Goal: Task Accomplishment & Management: Use online tool/utility

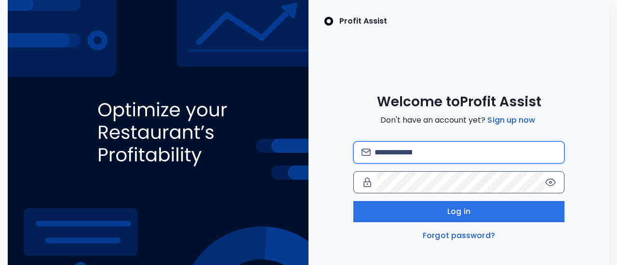
type input "**********"
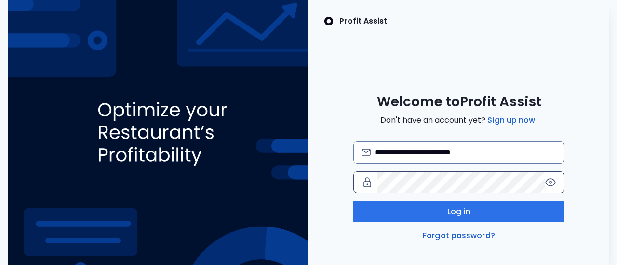
click at [549, 182] on icon at bounding box center [550, 183] width 2 height 2
click at [549, 182] on icon at bounding box center [550, 182] width 10 height 9
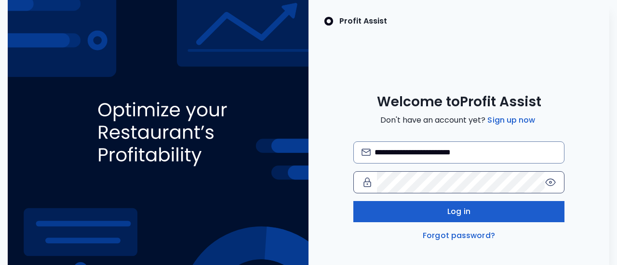
click at [481, 212] on button "Log in" at bounding box center [458, 211] width 211 height 21
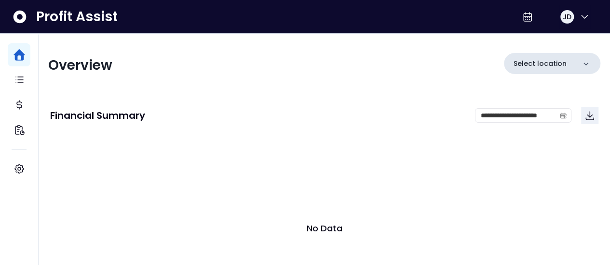
click at [585, 65] on icon at bounding box center [585, 64] width 5 height 3
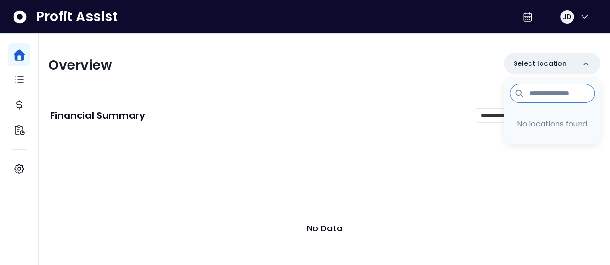
click at [541, 93] on input at bounding box center [551, 93] width 85 height 19
click at [587, 12] on button "JD" at bounding box center [574, 16] width 31 height 23
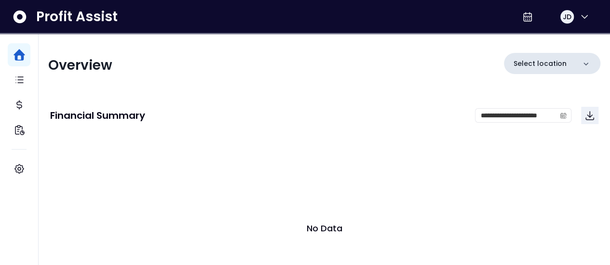
click at [531, 62] on p "Select location" at bounding box center [539, 64] width 53 height 10
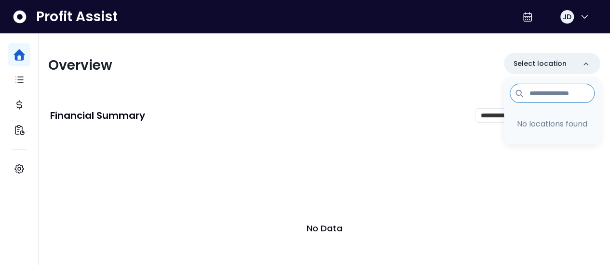
click at [544, 96] on input at bounding box center [551, 93] width 85 height 19
type input "*"
type input "**********"
click at [585, 92] on icon at bounding box center [584, 93] width 11 height 11
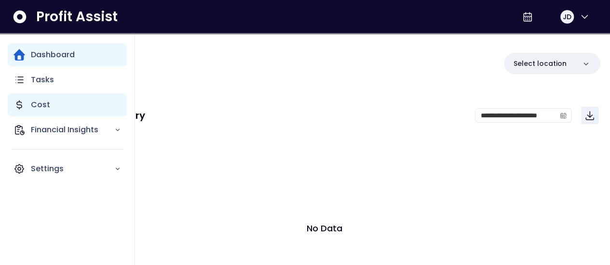
click at [43, 106] on p "Cost" at bounding box center [40, 105] width 19 height 12
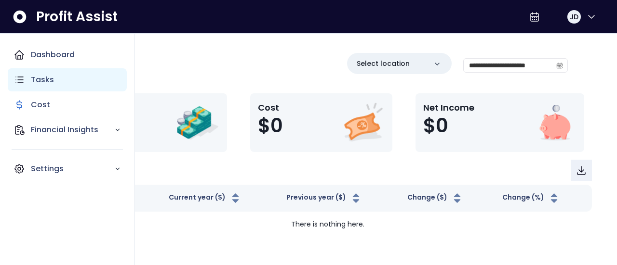
click at [43, 90] on div "Tasks" at bounding box center [67, 79] width 119 height 23
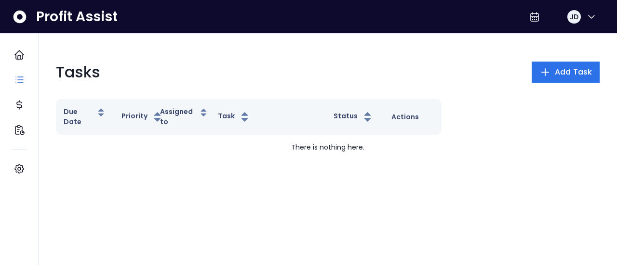
click at [353, 57] on div "Tasks Add Task Due Date Priority Assigned to Task Status Actions There is nothi…" at bounding box center [327, 110] width 559 height 115
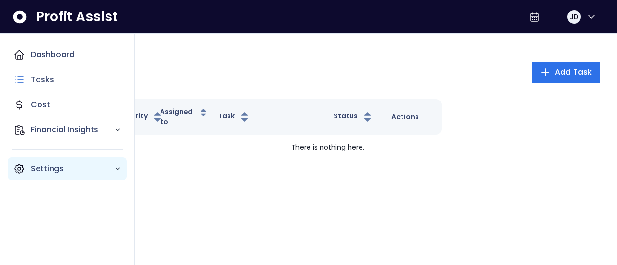
click at [22, 173] on icon "Main navigation" at bounding box center [19, 169] width 12 height 12
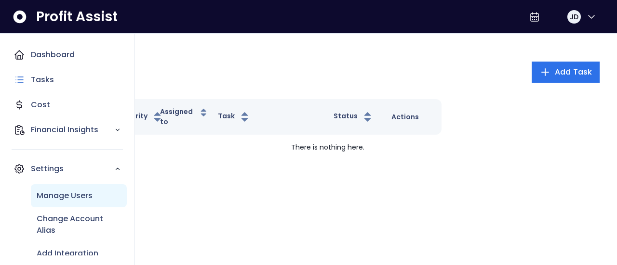
click at [92, 200] on p "Manage Users" at bounding box center [65, 196] width 56 height 12
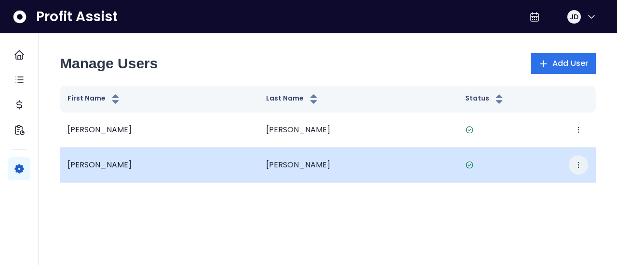
click at [582, 169] on button "button" at bounding box center [578, 165] width 19 height 19
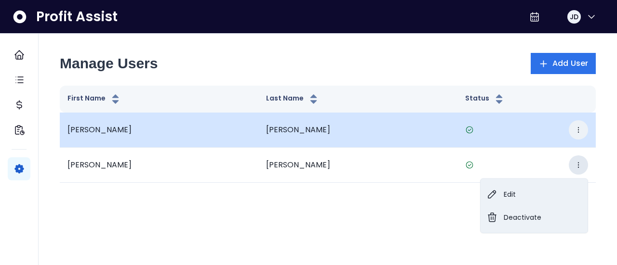
click at [580, 129] on icon "button" at bounding box center [578, 130] width 8 height 8
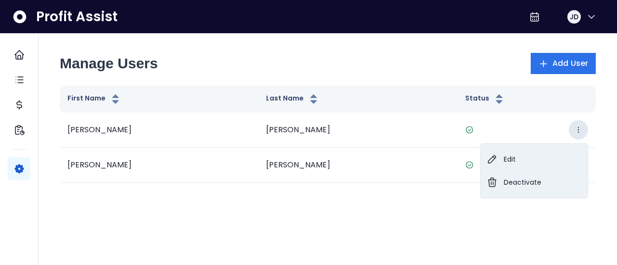
click at [412, 204] on html "Dashboard Tasks Cost Financial Insights Settings Profit Assist JD Manage Users …" at bounding box center [308, 102] width 617 height 204
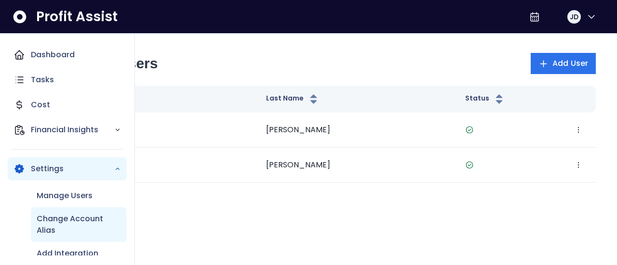
click at [75, 222] on p "Change Account Alias" at bounding box center [79, 224] width 84 height 23
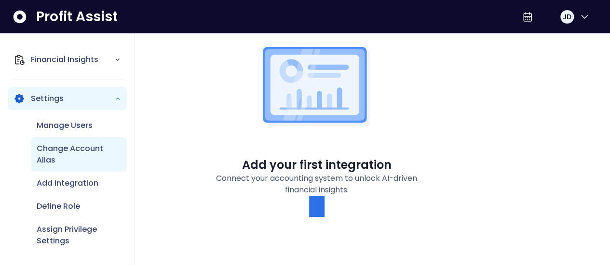
scroll to position [72, 0]
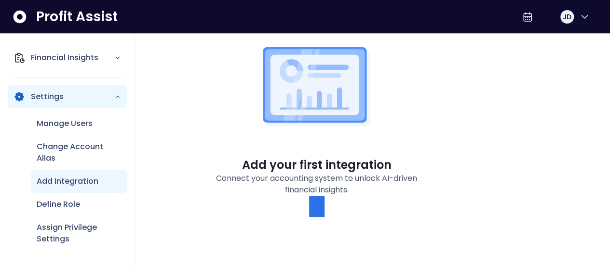
click at [79, 180] on p "Add Integration" at bounding box center [68, 182] width 62 height 12
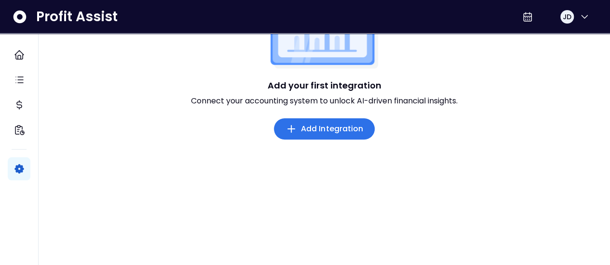
click at [298, 130] on button "Add Integration" at bounding box center [324, 129] width 101 height 21
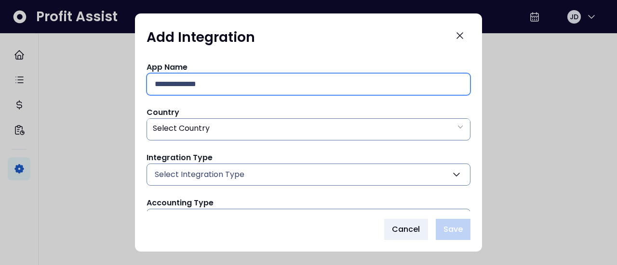
click at [222, 83] on input "text" at bounding box center [308, 84] width 307 height 21
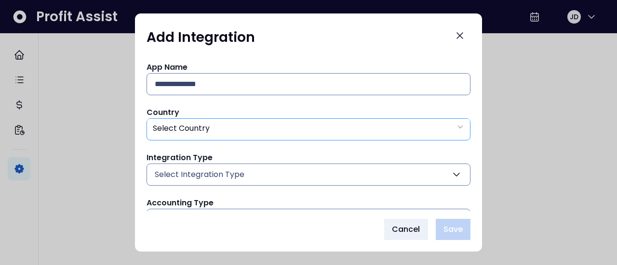
click at [231, 134] on div "Select Country" at bounding box center [308, 129] width 323 height 20
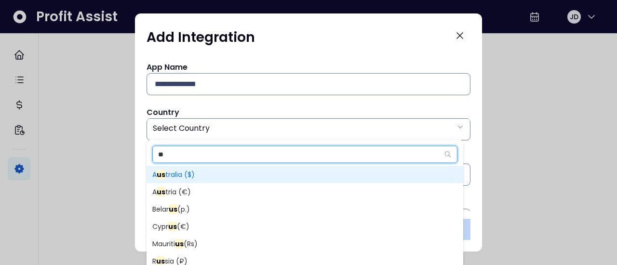
type input "**"
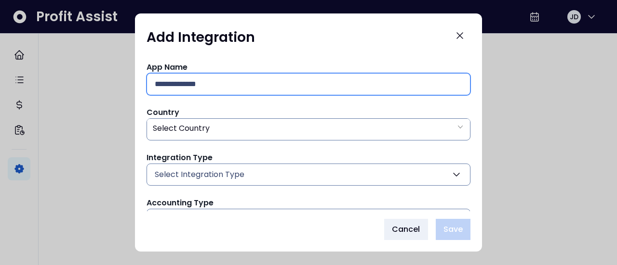
click at [271, 82] on input "text" at bounding box center [308, 84] width 307 height 21
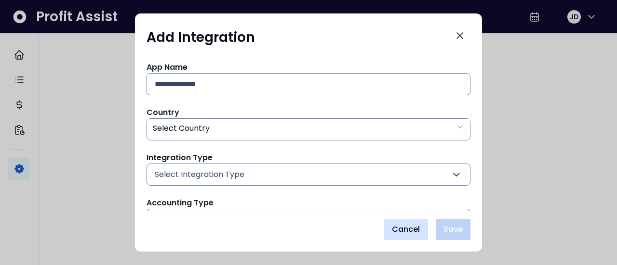
click at [402, 228] on span "Cancel" at bounding box center [406, 230] width 28 height 12
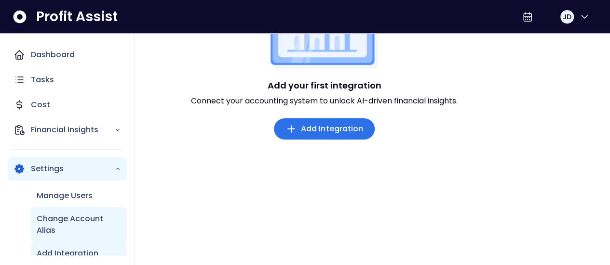
click at [62, 223] on p "Change Account Alias" at bounding box center [79, 224] width 84 height 23
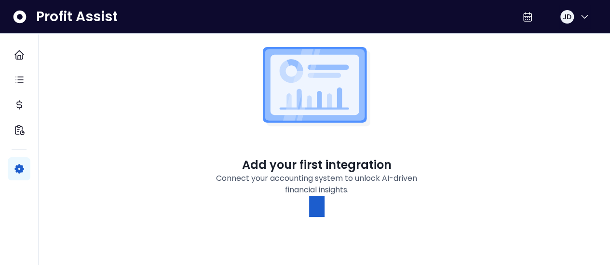
click at [318, 207] on button "button" at bounding box center [316, 206] width 15 height 21
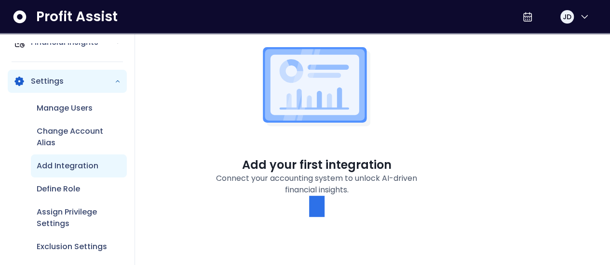
scroll to position [94, 0]
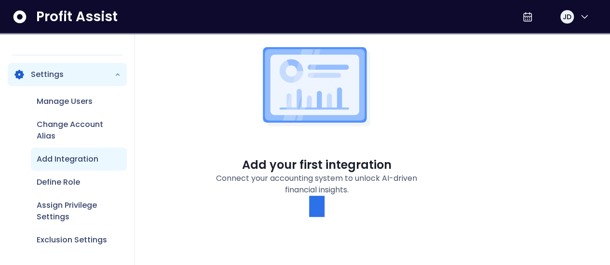
click at [80, 160] on p "Add Integration" at bounding box center [68, 160] width 62 height 12
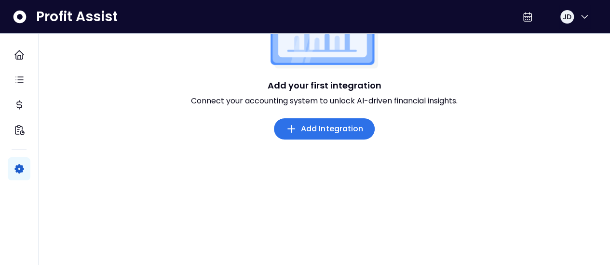
click at [313, 129] on span "Add Integration" at bounding box center [332, 129] width 63 height 12
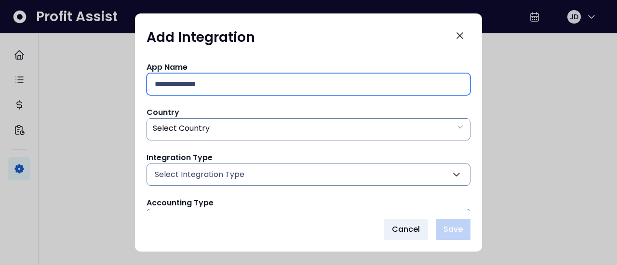
click at [314, 85] on input "text" at bounding box center [308, 84] width 307 height 21
type input "**********"
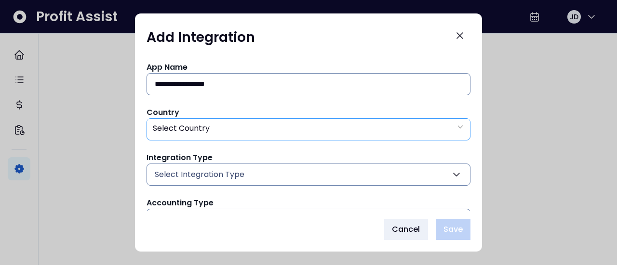
click at [296, 130] on div "Select Country" at bounding box center [308, 129] width 323 height 20
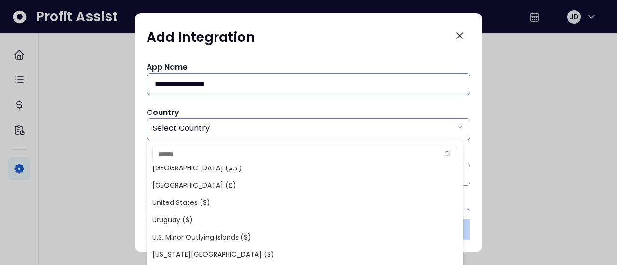
scroll to position [3978, 0]
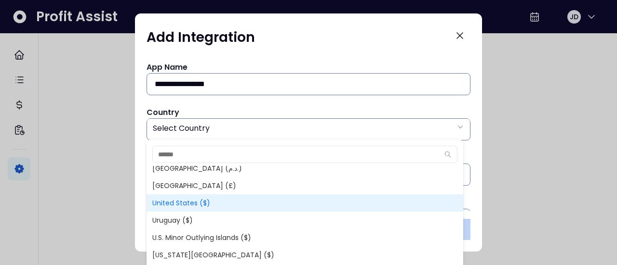
click at [188, 203] on span "United States ($)" at bounding box center [304, 203] width 317 height 17
type input "**"
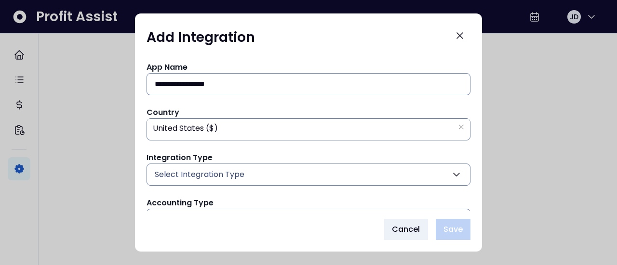
click at [259, 175] on button "Select Integration Type" at bounding box center [308, 175] width 324 height 22
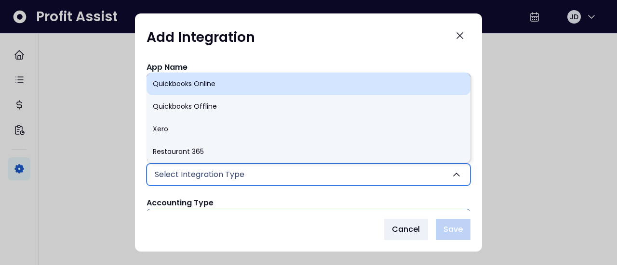
click at [223, 80] on li "Quickbooks Online" at bounding box center [308, 83] width 324 height 23
type input "******"
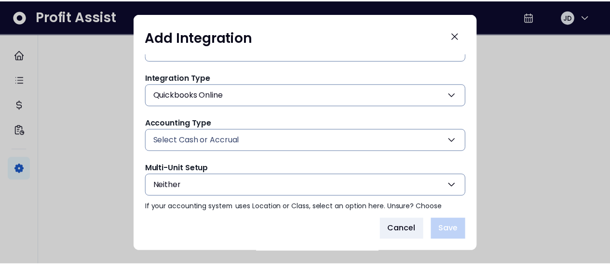
scroll to position [96, 0]
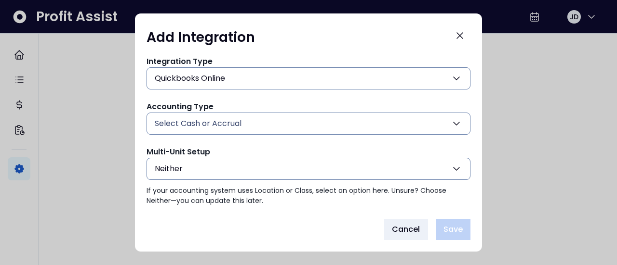
click at [457, 165] on button "Neither" at bounding box center [308, 169] width 324 height 22
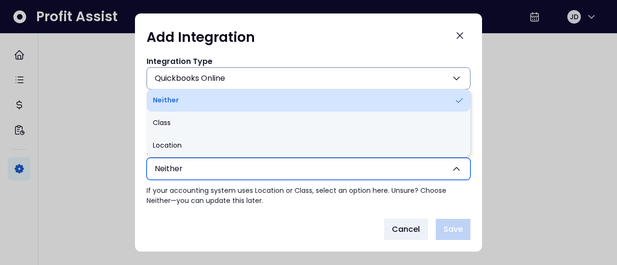
click at [197, 98] on li "Neither" at bounding box center [308, 100] width 324 height 23
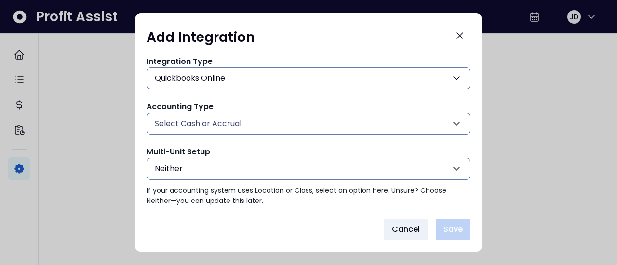
click at [453, 123] on icon "button" at bounding box center [457, 124] width 12 height 12
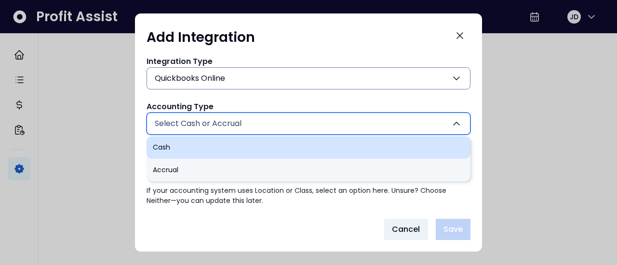
click at [210, 140] on li "Cash" at bounding box center [308, 147] width 324 height 23
type input "****"
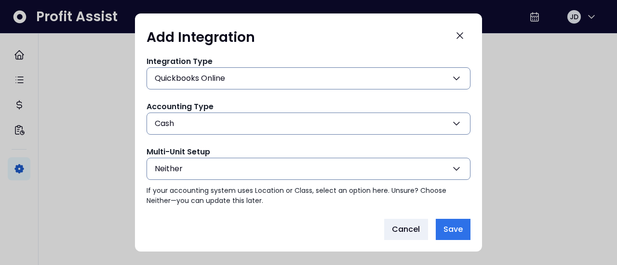
click at [247, 166] on button "Neither" at bounding box center [308, 169] width 324 height 22
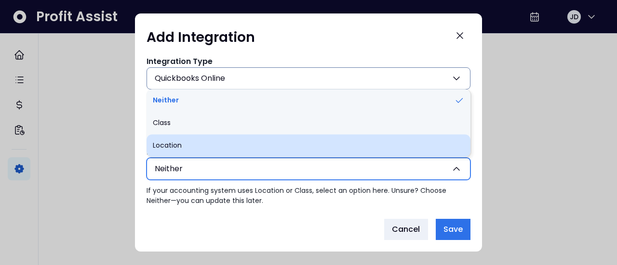
click at [181, 139] on li "Location" at bounding box center [308, 145] width 324 height 23
type input "********"
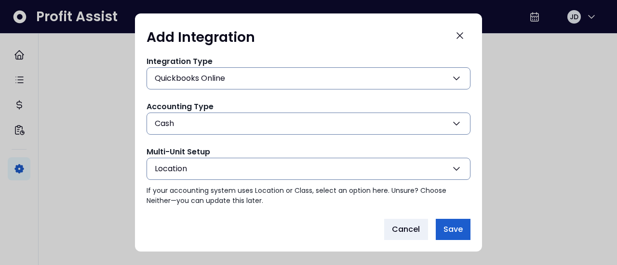
click at [456, 229] on span "Save" at bounding box center [452, 230] width 19 height 12
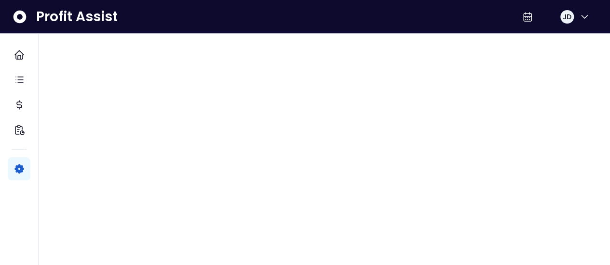
scroll to position [0, 0]
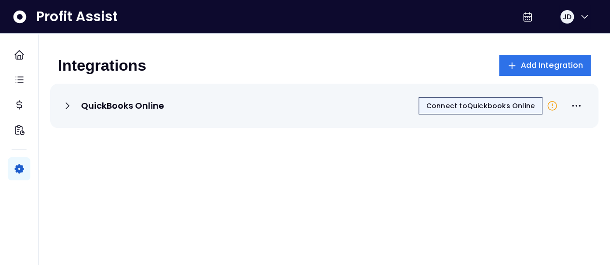
click at [490, 106] on span "Connect to Quickbooks Online" at bounding box center [480, 106] width 108 height 10
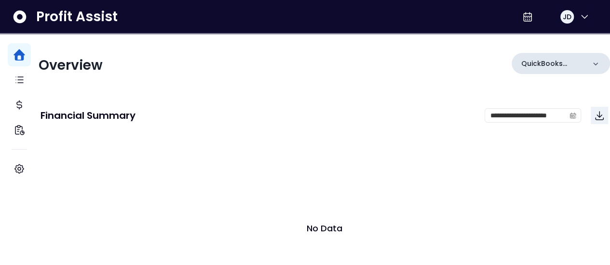
click at [590, 65] on icon at bounding box center [595, 64] width 10 height 10
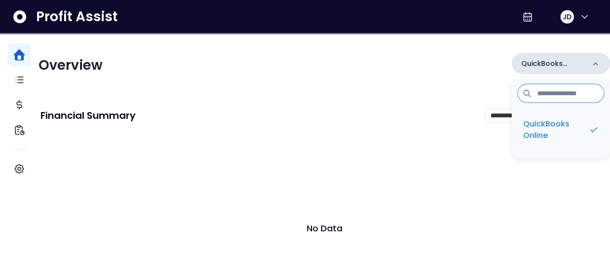
click at [590, 65] on icon at bounding box center [595, 64] width 10 height 10
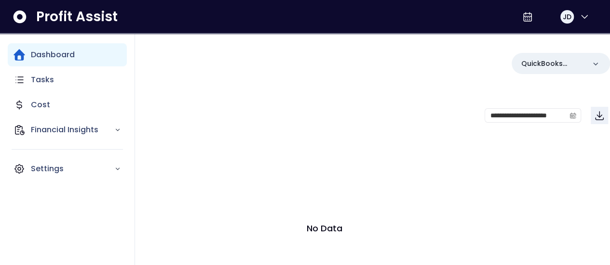
click at [66, 53] on p "Dashboard" at bounding box center [53, 55] width 44 height 12
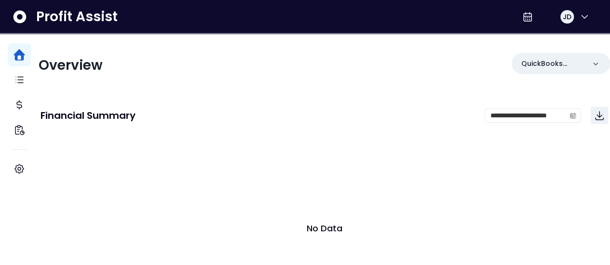
click at [252, 137] on div "No Data" at bounding box center [323, 228] width 567 height 193
click at [569, 117] on icon "calendar" at bounding box center [572, 115] width 7 height 7
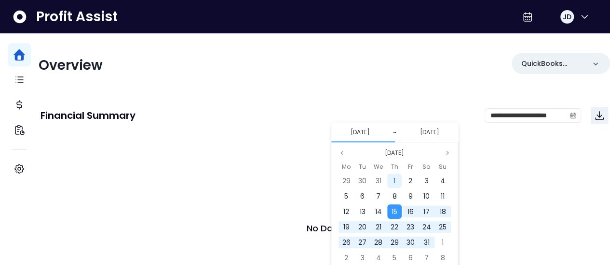
click at [394, 179] on span "1" at bounding box center [394, 181] width 2 height 10
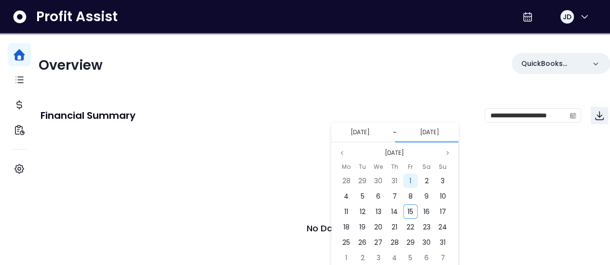
click at [412, 181] on div "1" at bounding box center [410, 181] width 14 height 14
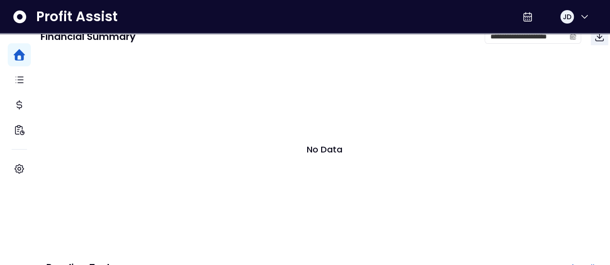
scroll to position [86, 0]
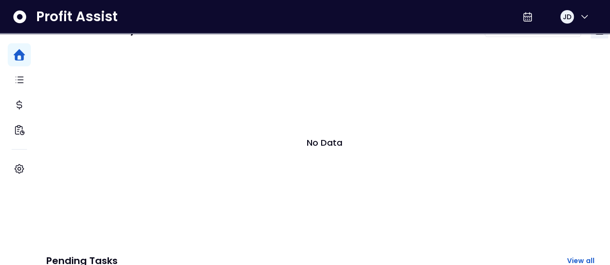
click at [445, 32] on div "Profit Assist JD" at bounding box center [305, 17] width 610 height 34
click at [590, 36] on button "Download" at bounding box center [598, 29] width 17 height 17
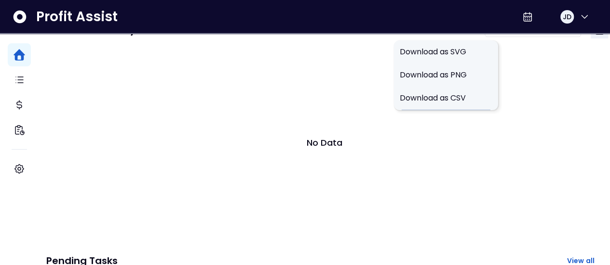
scroll to position [0, 0]
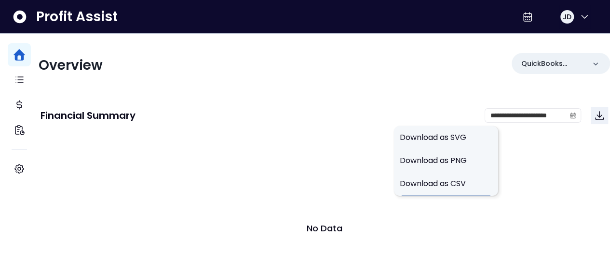
click at [234, 127] on div "**********" at bounding box center [323, 115] width 567 height 33
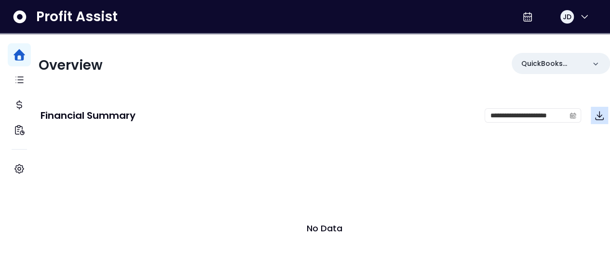
click at [593, 115] on icon "Download" at bounding box center [599, 116] width 12 height 12
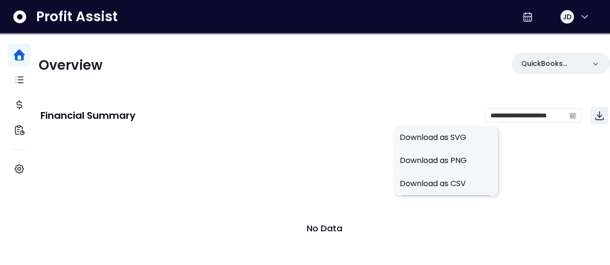
click at [351, 167] on div "No Data" at bounding box center [323, 228] width 567 height 193
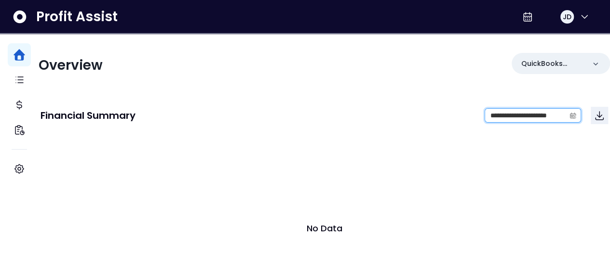
click at [485, 118] on input "**********" at bounding box center [525, 115] width 80 height 13
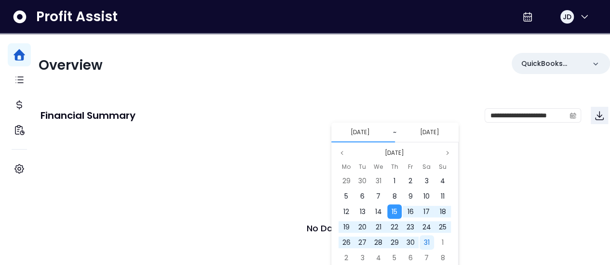
click at [424, 241] on span "31" at bounding box center [427, 243] width 6 height 10
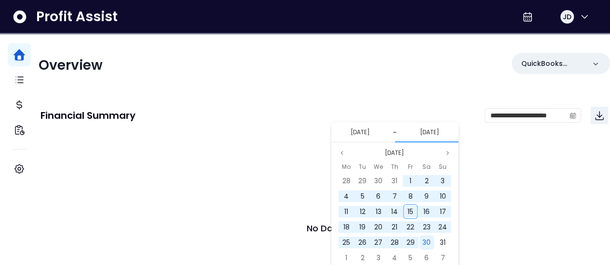
click at [428, 240] on span "30" at bounding box center [426, 243] width 8 height 10
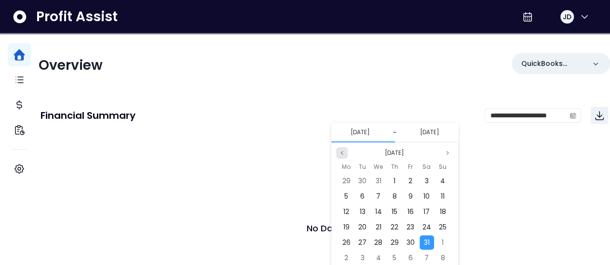
click at [340, 152] on icon "page previous" at bounding box center [342, 153] width 6 height 6
click at [450, 151] on button "Next month" at bounding box center [447, 153] width 12 height 12
click at [339, 152] on icon "page previous" at bounding box center [342, 153] width 6 height 6
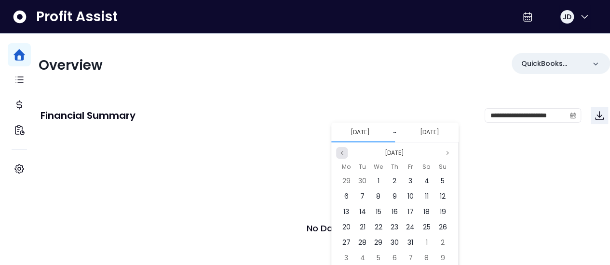
click at [339, 152] on icon "page previous" at bounding box center [342, 153] width 6 height 6
click at [446, 149] on button "Next month" at bounding box center [447, 153] width 12 height 12
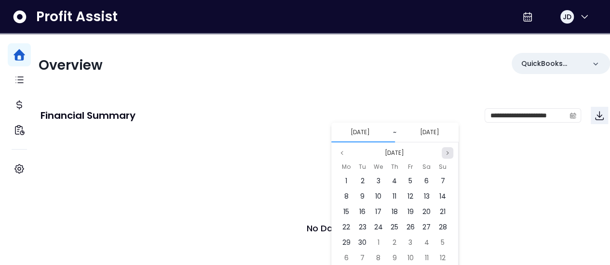
click at [446, 149] on button "Next month" at bounding box center [447, 153] width 12 height 12
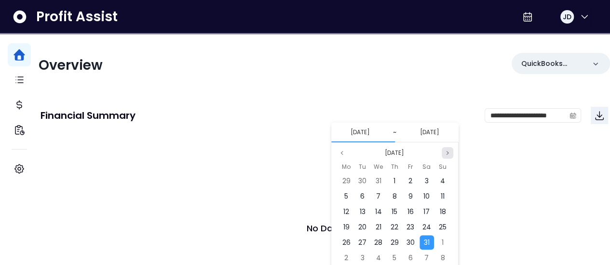
click at [446, 149] on button "Next month" at bounding box center [447, 153] width 12 height 12
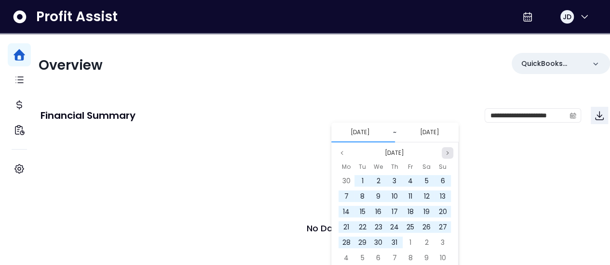
click at [446, 149] on button "Next month" at bounding box center [447, 153] width 12 height 12
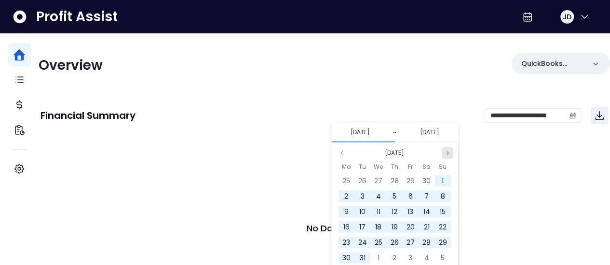
click at [446, 149] on button "Next month" at bounding box center [447, 153] width 12 height 12
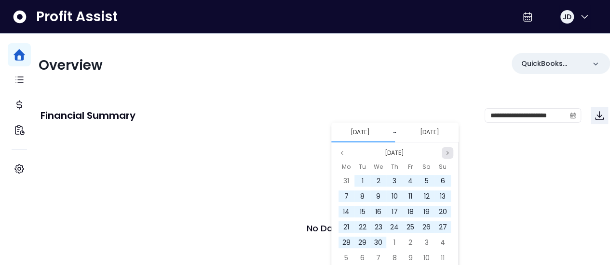
click at [446, 149] on button "Next month" at bounding box center [447, 153] width 12 height 12
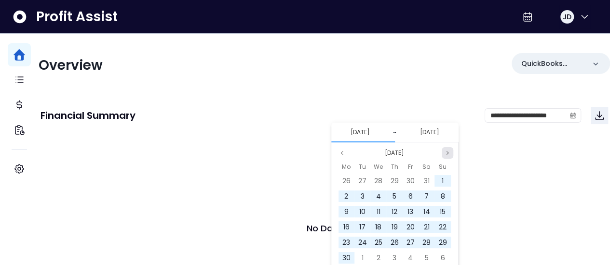
click at [446, 149] on button "Next month" at bounding box center [447, 153] width 12 height 12
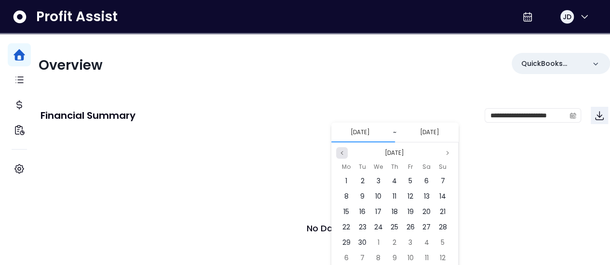
click at [341, 149] on button "Previous month" at bounding box center [342, 153] width 12 height 12
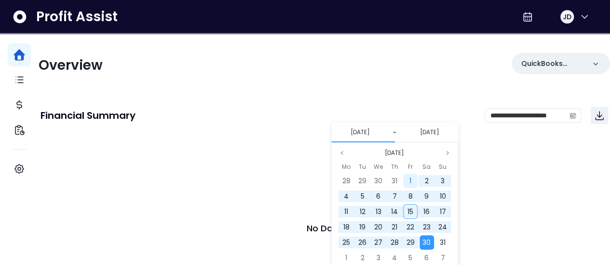
click at [410, 182] on span "1" at bounding box center [410, 181] width 2 height 10
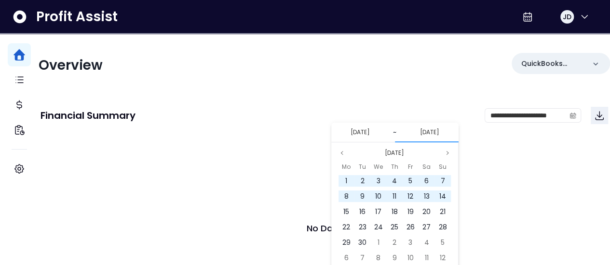
click at [391, 63] on div "Overview QuickBooks Online" at bounding box center [324, 65] width 571 height 25
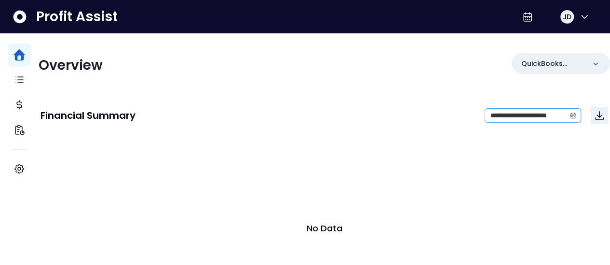
click at [569, 117] on icon "calendar" at bounding box center [572, 115] width 7 height 7
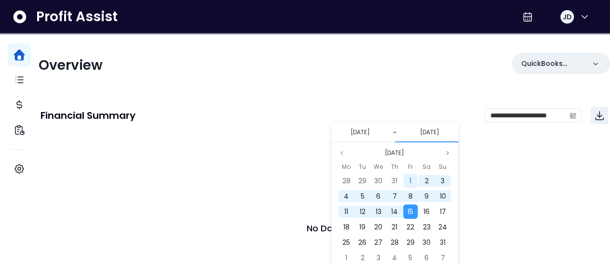
click at [412, 183] on div "1" at bounding box center [410, 181] width 14 height 14
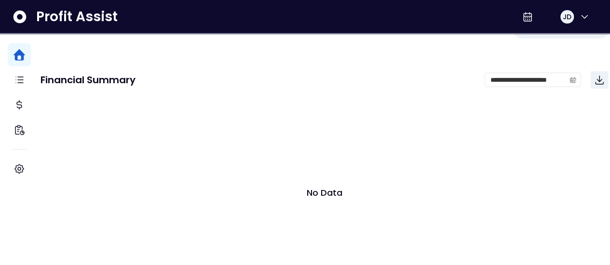
scroll to position [38, 0]
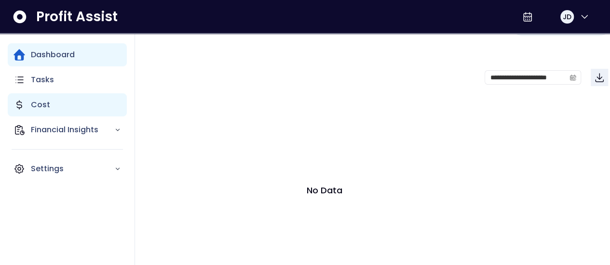
click at [41, 105] on p "Cost" at bounding box center [40, 105] width 19 height 12
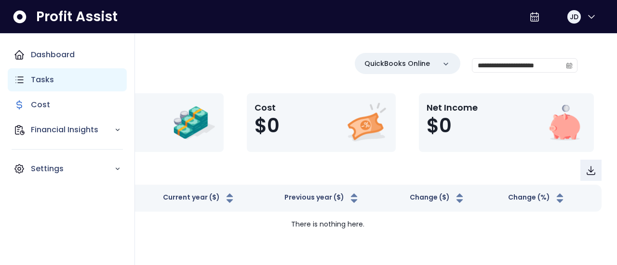
click at [43, 82] on p "Tasks" at bounding box center [42, 80] width 23 height 12
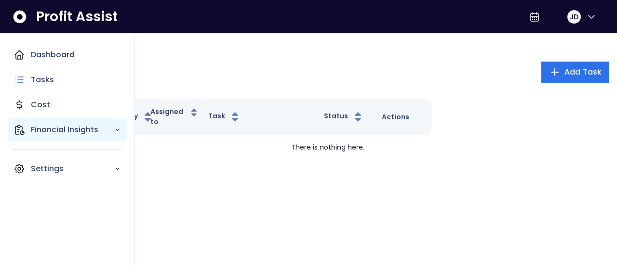
click at [50, 128] on p "Financial Insights" at bounding box center [72, 130] width 83 height 12
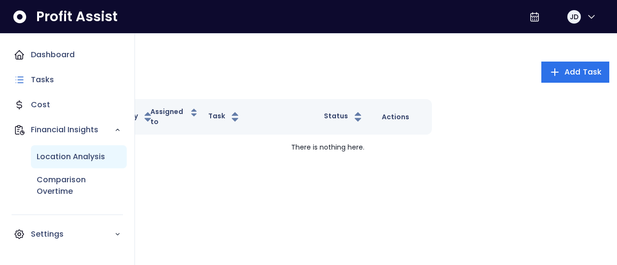
click at [83, 161] on p "Location Analysis" at bounding box center [71, 157] width 68 height 12
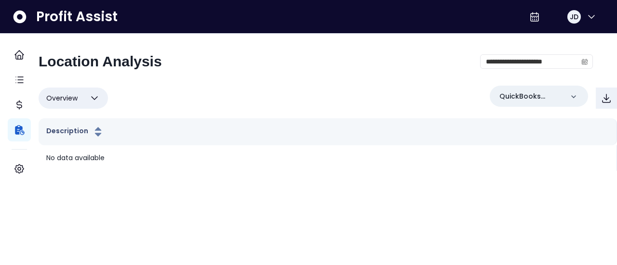
click at [100, 97] on icon "button" at bounding box center [95, 99] width 12 height 12
click at [304, 100] on div "Overview Overview % of cost % of sales % of budget ******** QuickBooks Online" at bounding box center [328, 98] width 578 height 25
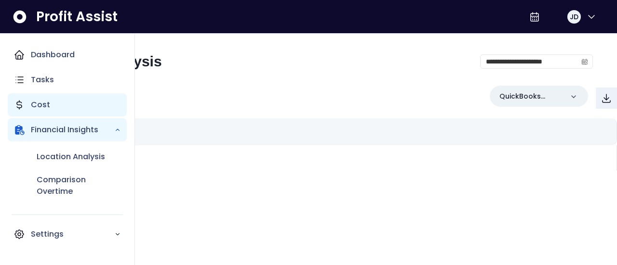
click at [40, 106] on p "Cost" at bounding box center [40, 105] width 19 height 12
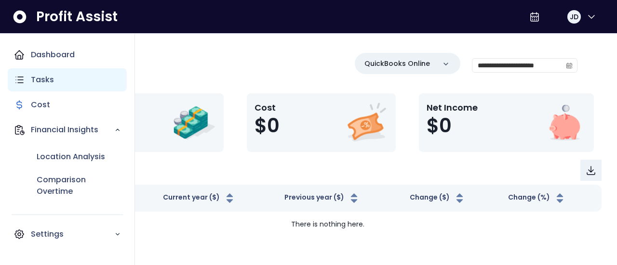
click at [45, 84] on p "Tasks" at bounding box center [42, 80] width 23 height 12
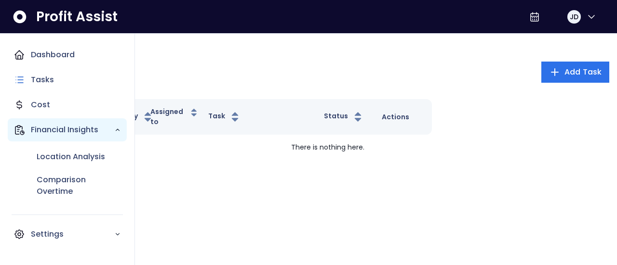
click at [46, 129] on p "Financial Insights" at bounding box center [72, 130] width 83 height 12
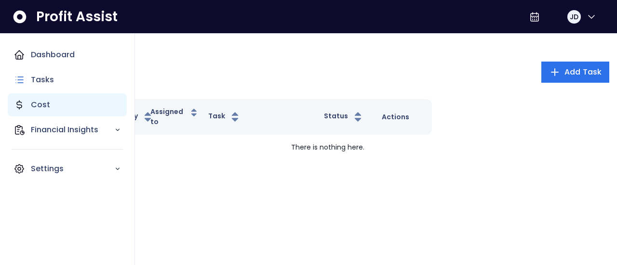
click at [49, 105] on div "Cost" at bounding box center [67, 104] width 119 height 23
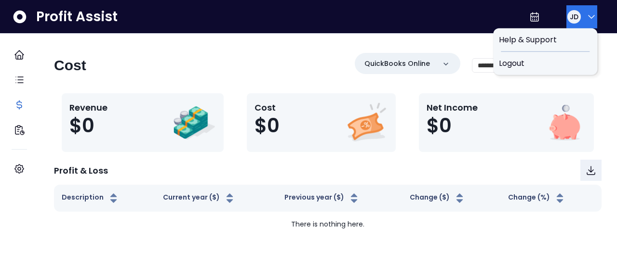
click at [591, 19] on icon "button" at bounding box center [591, 17] width 12 height 12
click at [530, 16] on icon at bounding box center [534, 17] width 8 height 9
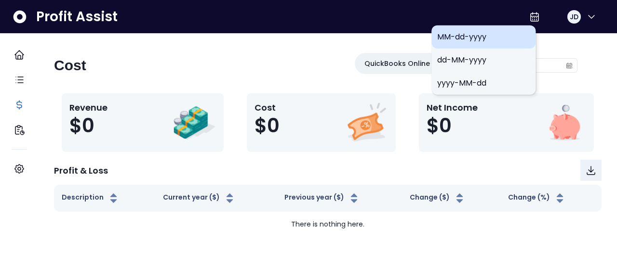
click at [481, 37] on span "MM-dd-yyyy" at bounding box center [483, 37] width 93 height 12
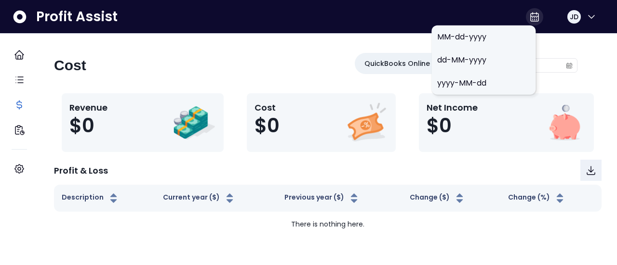
click at [530, 21] on icon at bounding box center [534, 17] width 8 height 9
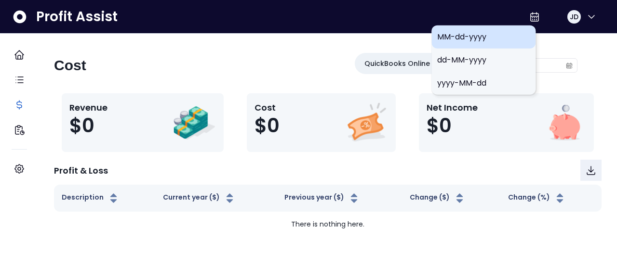
click at [470, 40] on span "MM-dd-yyyy" at bounding box center [483, 37] width 93 height 12
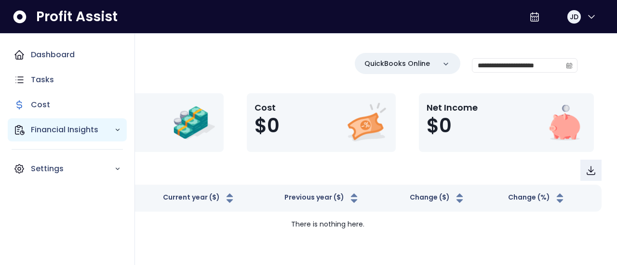
click at [53, 128] on p "Financial Insights" at bounding box center [72, 130] width 83 height 12
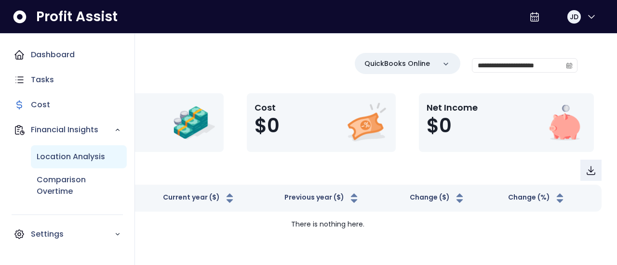
click at [53, 155] on p "Location Analysis" at bounding box center [71, 157] width 68 height 12
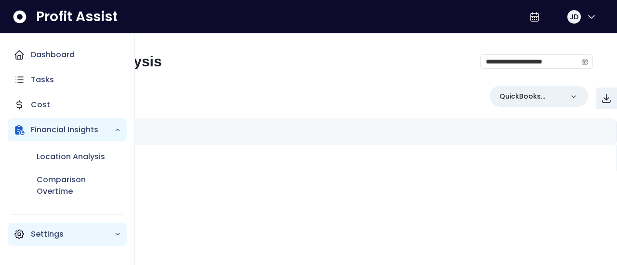
click at [112, 233] on p "Settings" at bounding box center [72, 235] width 83 height 12
click at [70, 237] on p "Settings" at bounding box center [72, 235] width 83 height 12
click at [62, 234] on p "Settings" at bounding box center [72, 235] width 83 height 12
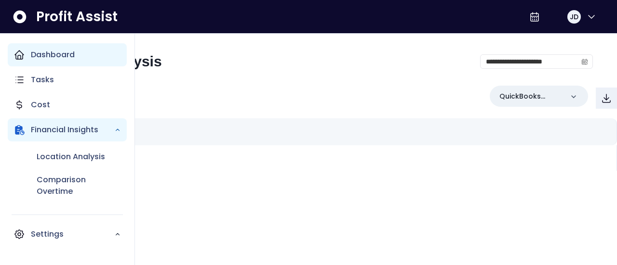
click at [20, 59] on icon "Main navigation" at bounding box center [19, 55] width 9 height 9
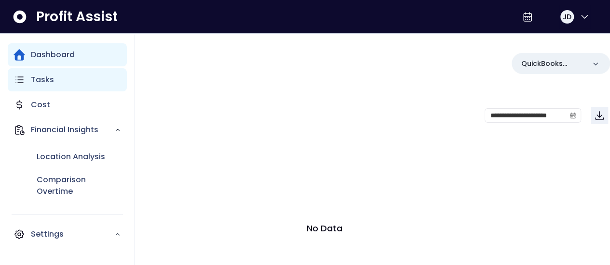
click at [21, 82] on icon "Main navigation" at bounding box center [19, 80] width 7 height 6
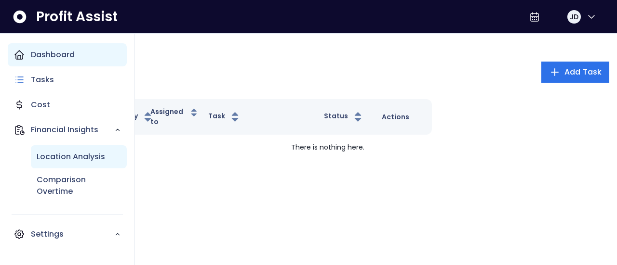
click at [69, 159] on p "Location Analysis" at bounding box center [71, 157] width 68 height 12
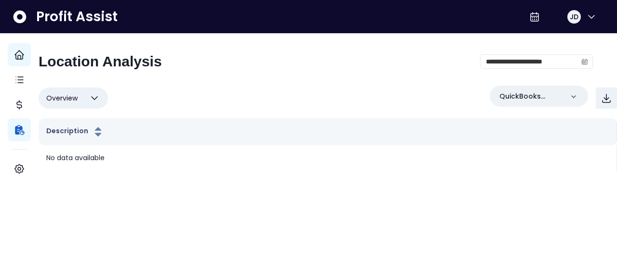
click at [100, 101] on icon "button" at bounding box center [95, 99] width 12 height 12
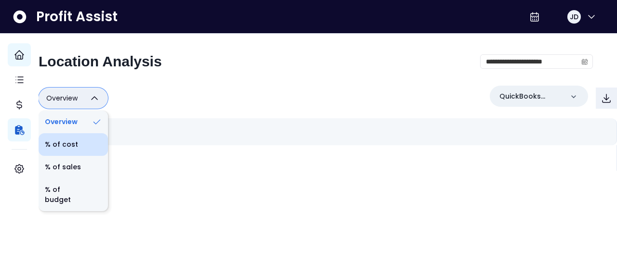
click at [80, 145] on li "% of cost" at bounding box center [73, 144] width 69 height 23
type input "********"
